Goal: Obtain resource: Obtain resource

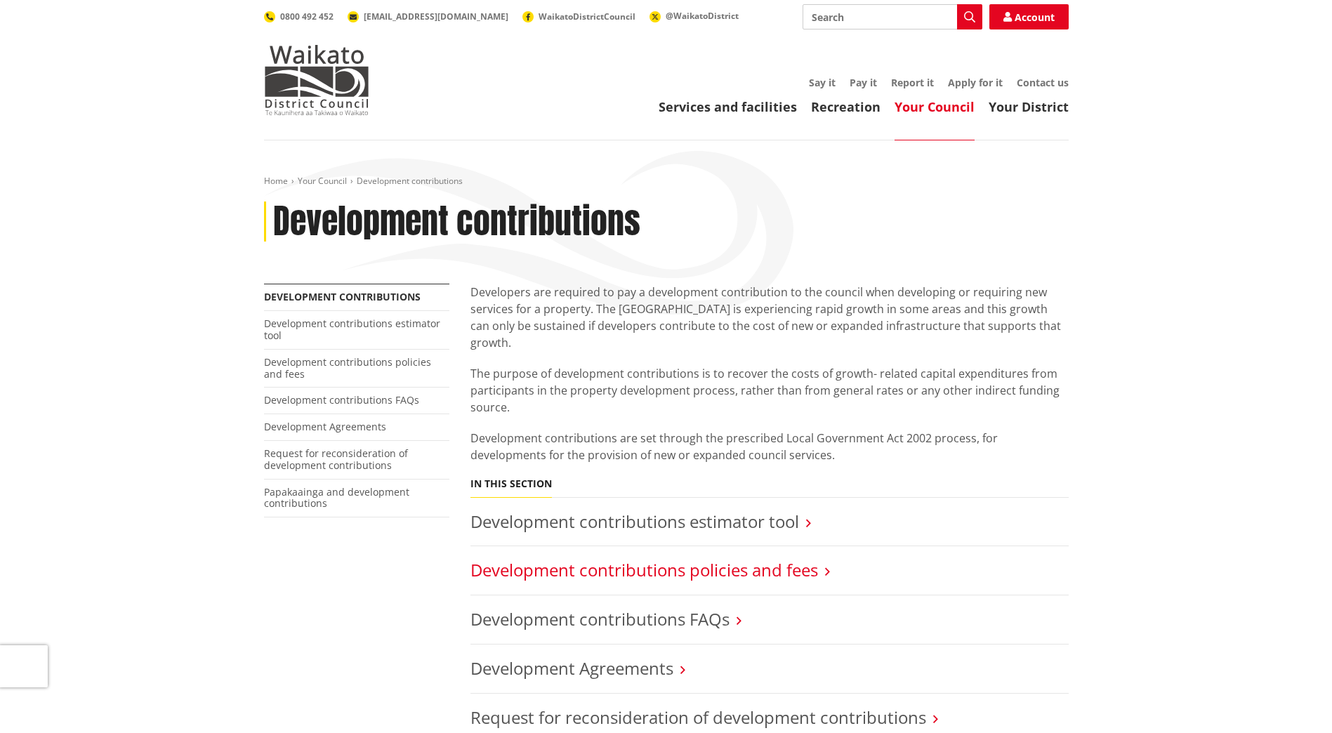
click at [736, 558] on link "Development contributions policies and fees" at bounding box center [644, 569] width 348 height 23
click at [805, 558] on link "Development contributions policies and fees" at bounding box center [644, 569] width 348 height 23
click at [648, 558] on link "Development contributions policies and fees" at bounding box center [644, 569] width 348 height 23
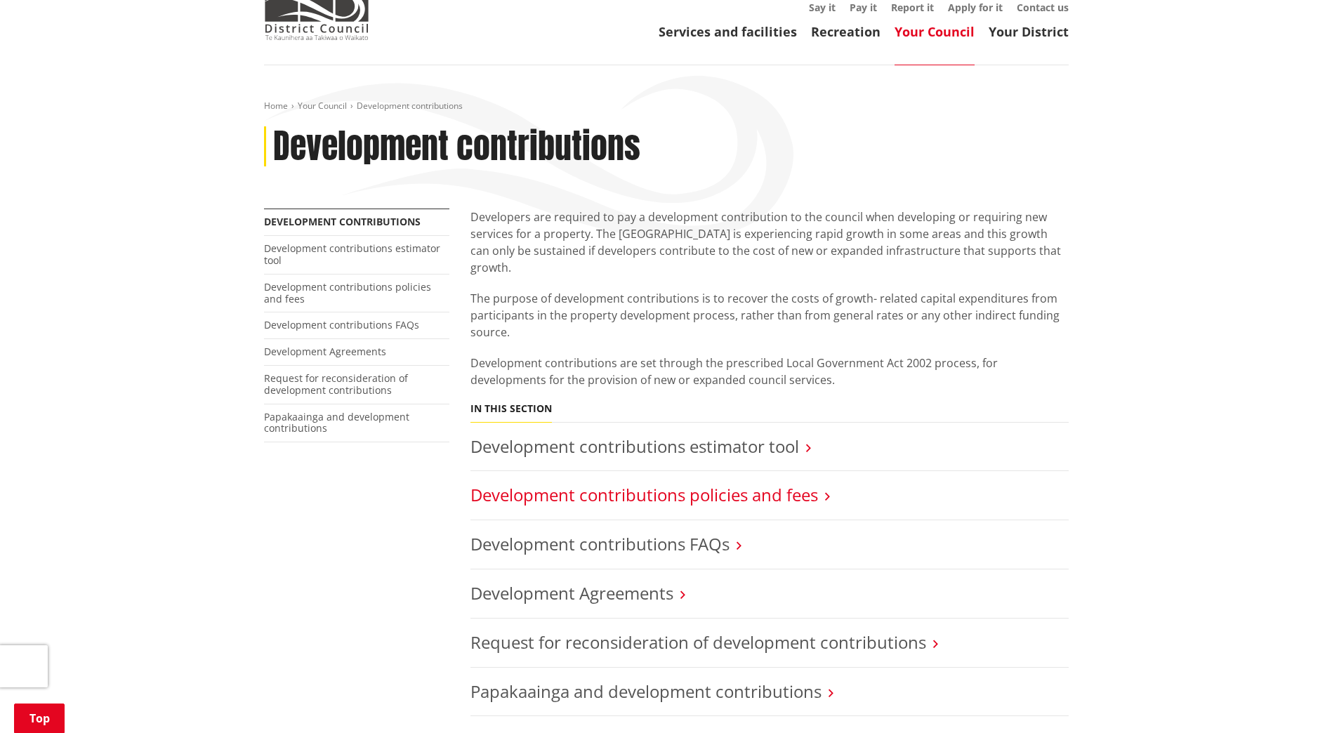
scroll to position [281, 0]
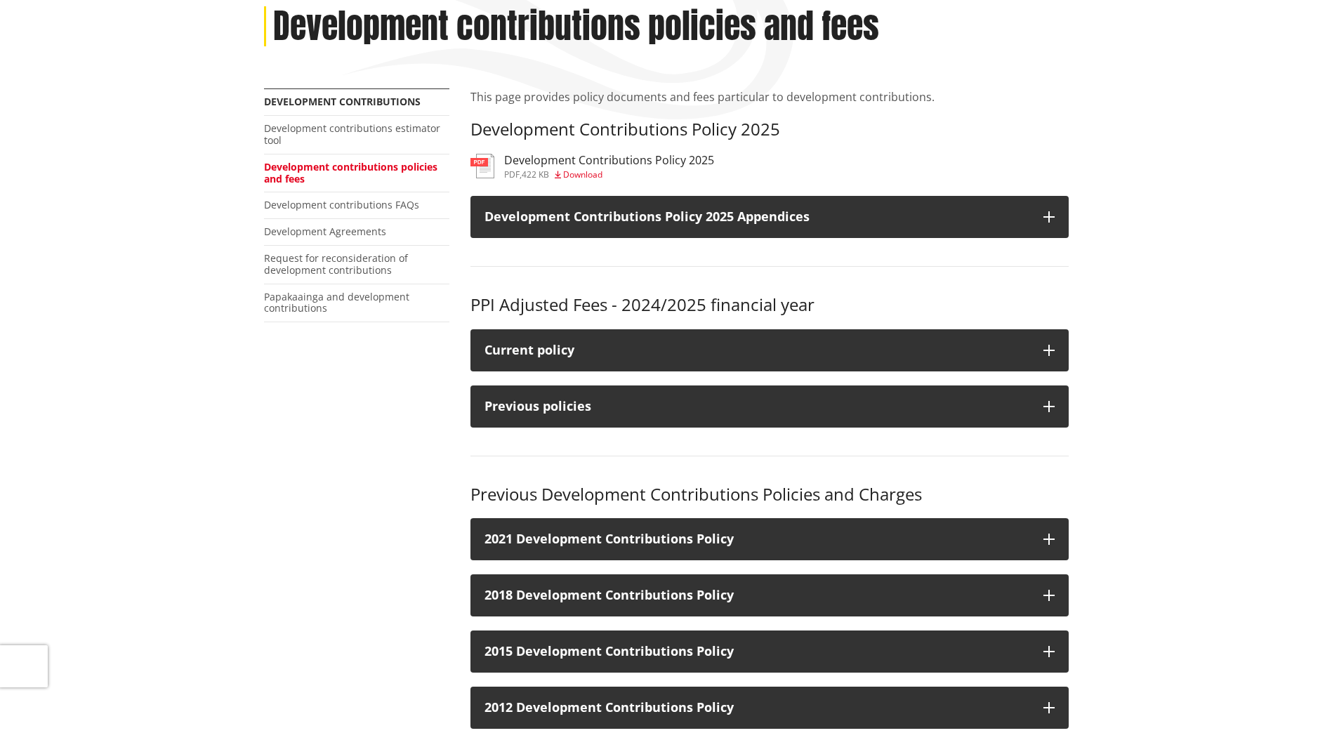
scroll to position [211, 0]
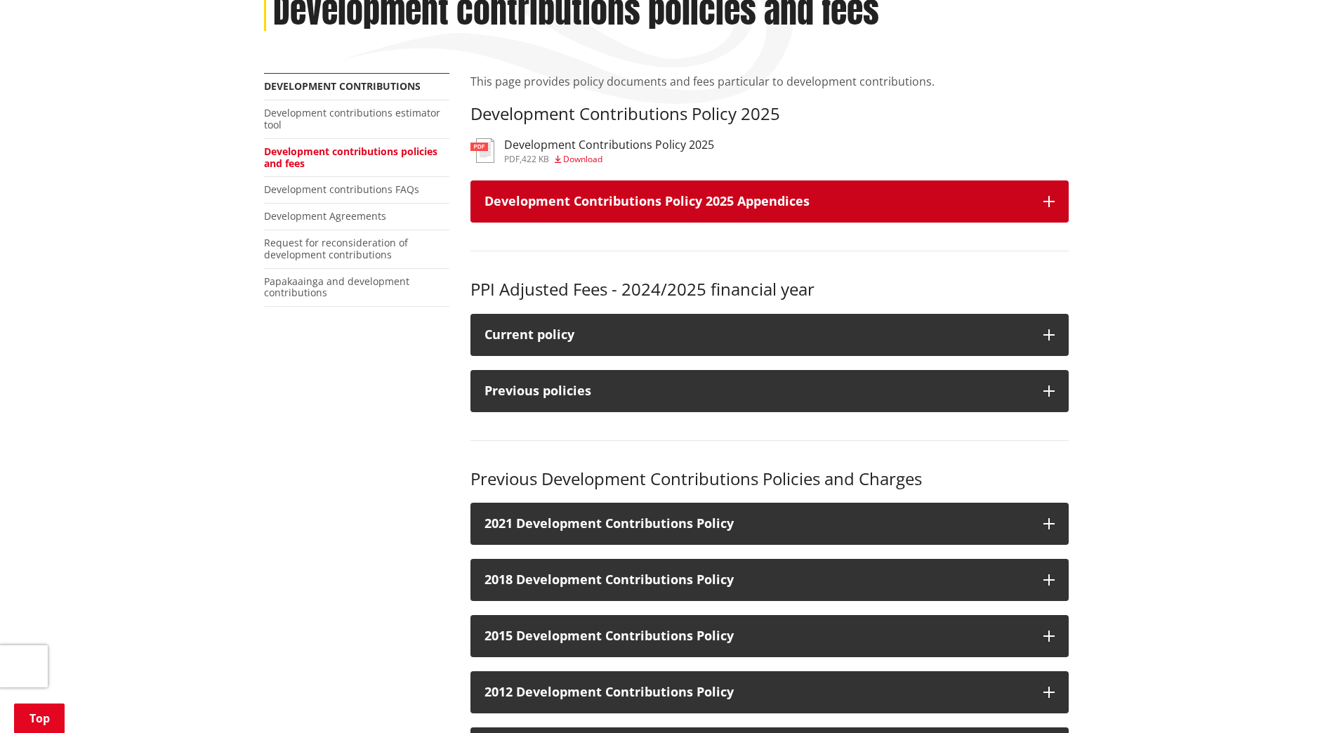
click at [1045, 206] on icon "button" at bounding box center [1048, 201] width 11 height 11
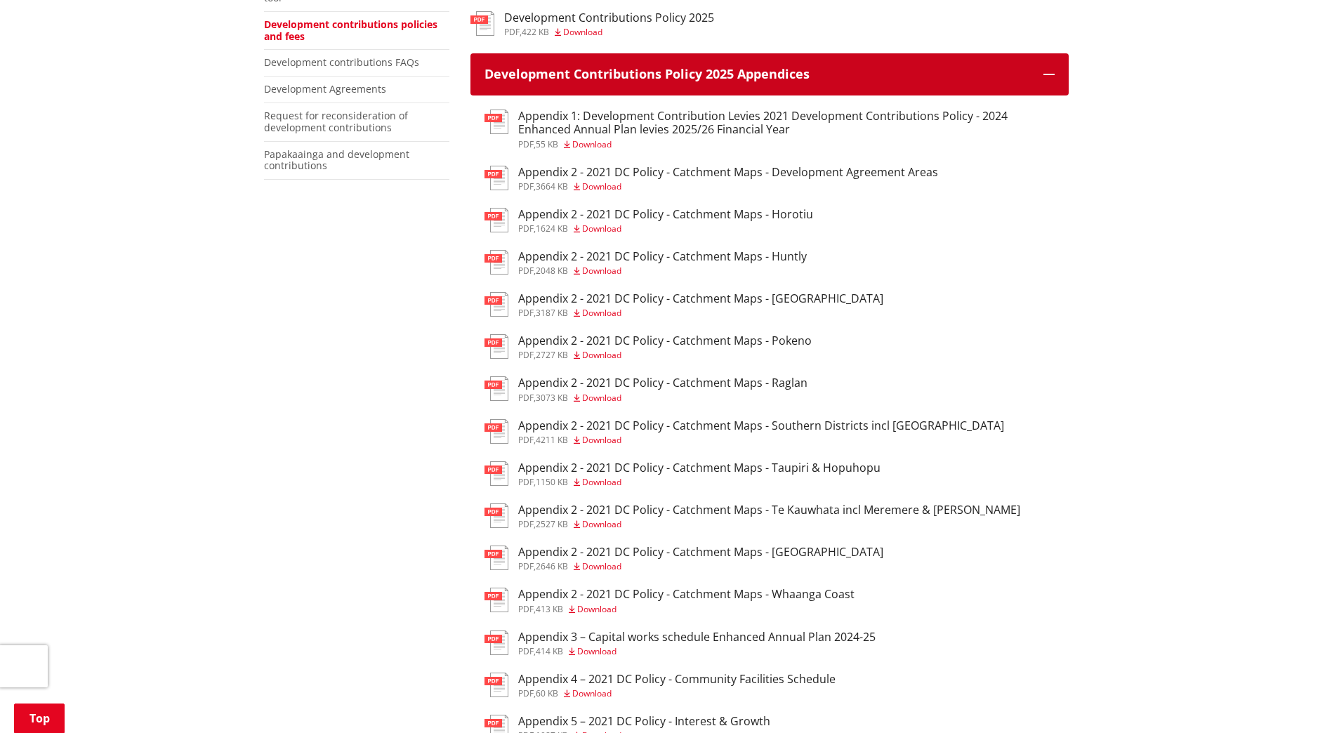
scroll to position [351, 0]
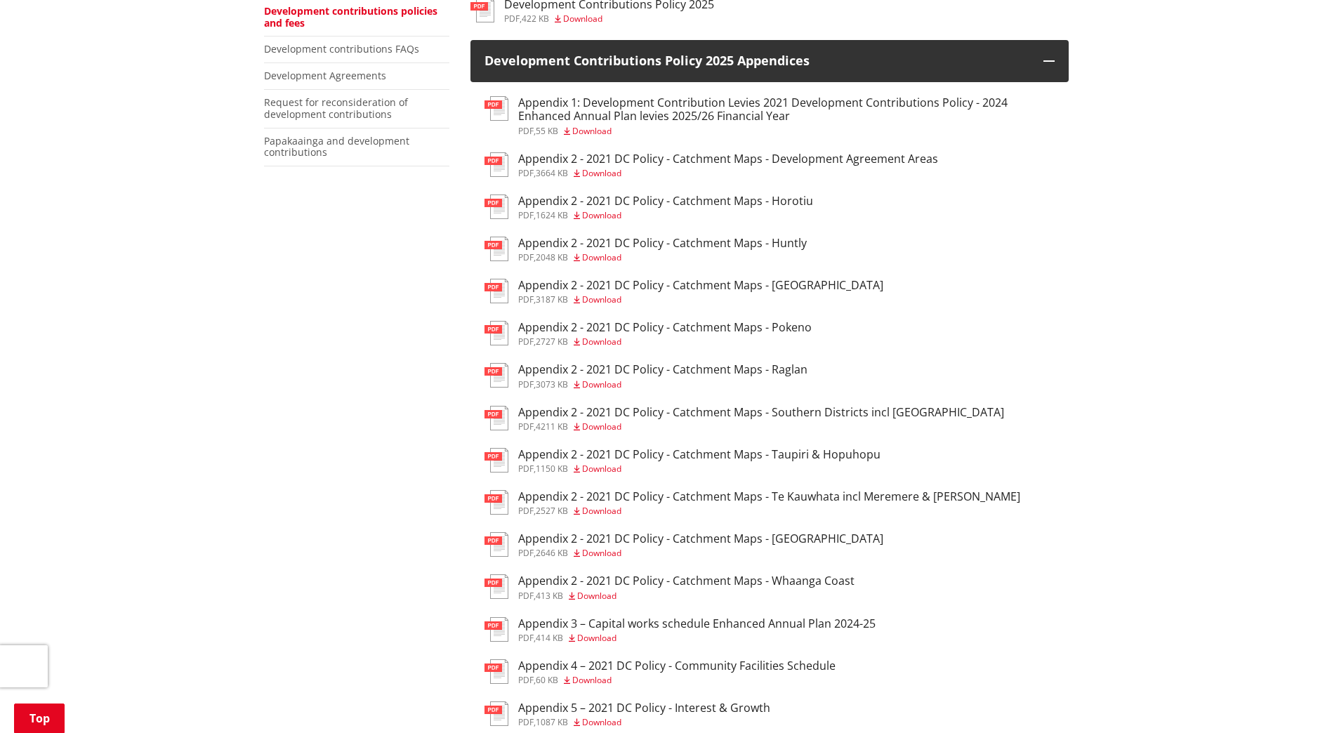
click at [608, 540] on h3 "Appendix 2 - 2021 DC Policy - Catchment Maps - [GEOGRAPHIC_DATA]" at bounding box center [700, 538] width 365 height 13
